Goal: Use online tool/utility: Utilize a website feature to perform a specific function

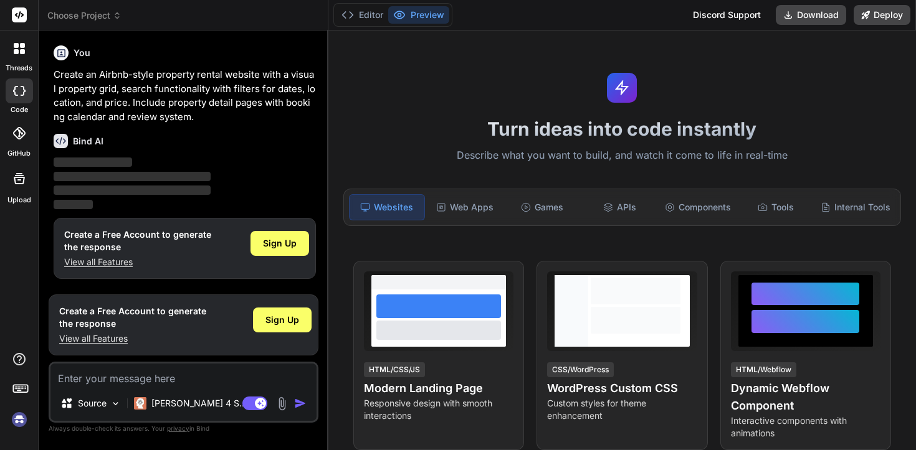
click at [16, 95] on icon at bounding box center [15, 91] width 5 height 10
click at [21, 55] on div at bounding box center [19, 49] width 26 height 26
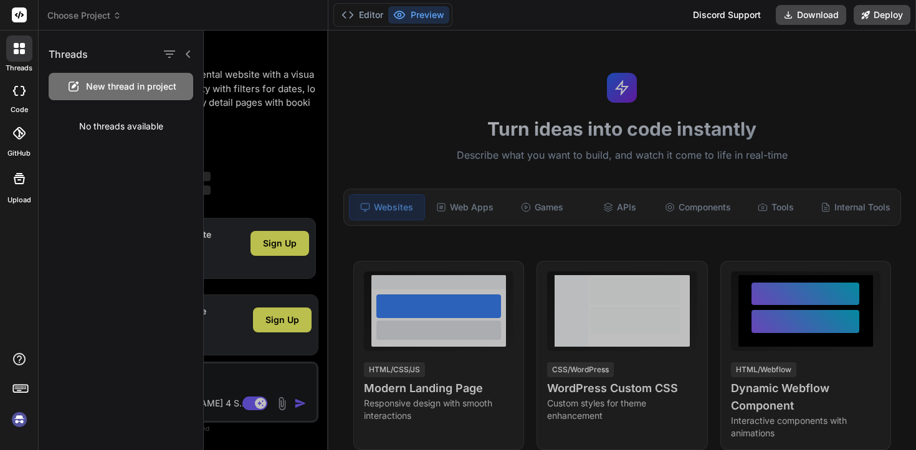
click at [24, 96] on div at bounding box center [19, 91] width 27 height 25
type textarea "x"
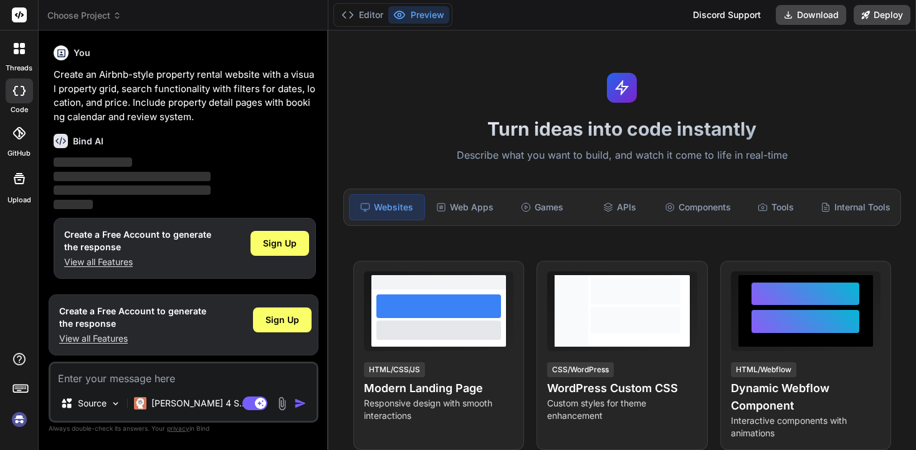
click at [115, 20] on span "Choose Project" at bounding box center [84, 15] width 74 height 12
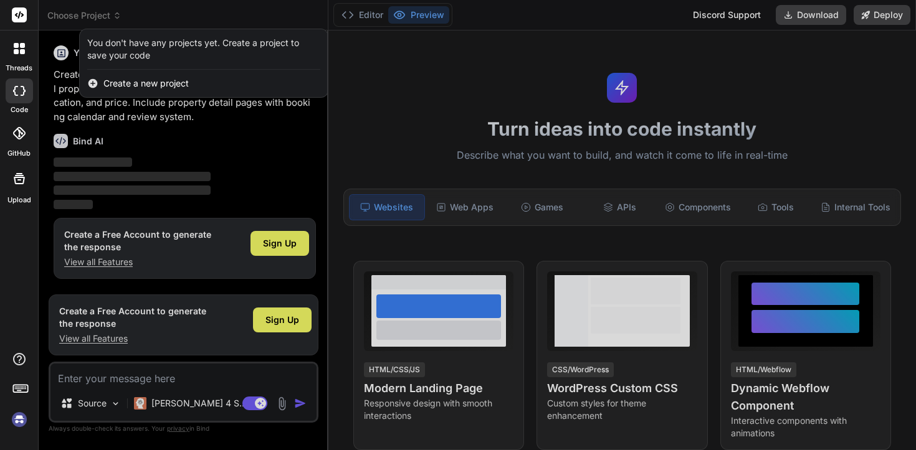
click at [115, 20] on div at bounding box center [458, 225] width 916 height 450
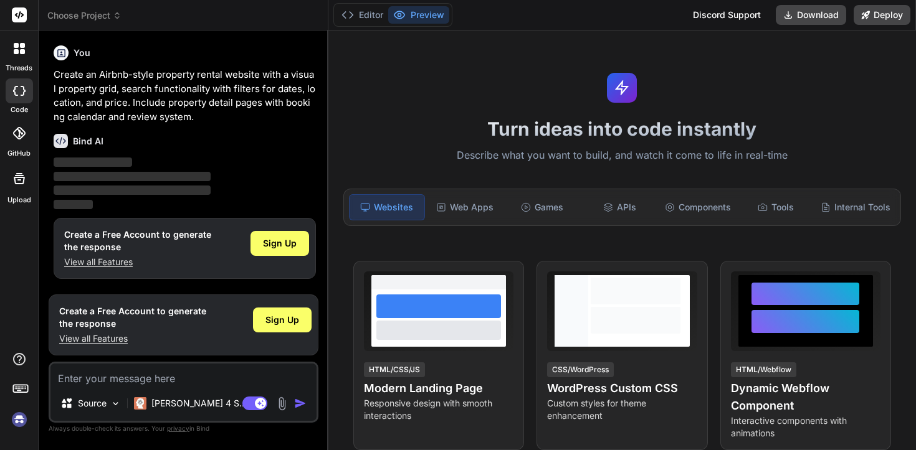
click at [460, 42] on div "Turn ideas into code instantly Describe what you want to build, and watch it co…" at bounding box center [622, 241] width 588 height 420
click at [366, 13] on button "Editor" at bounding box center [362, 14] width 52 height 17
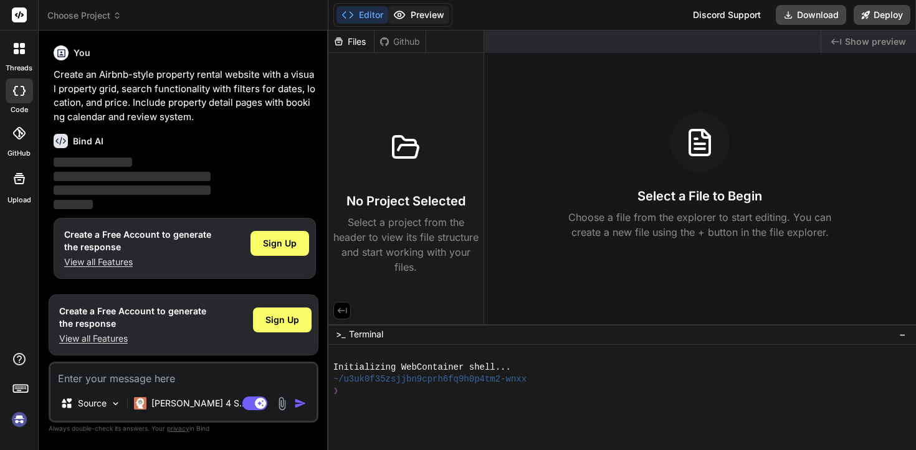
click at [411, 12] on button "Preview" at bounding box center [418, 14] width 61 height 17
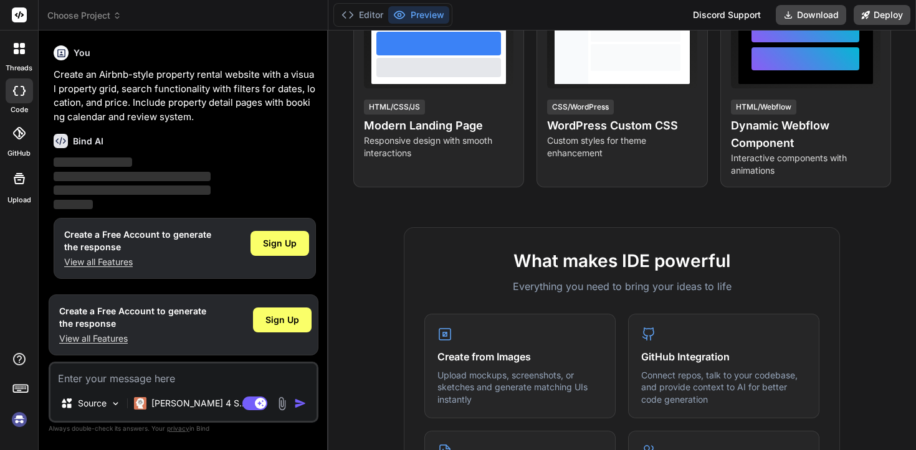
scroll to position [260, 0]
